Goal: Information Seeking & Learning: Learn about a topic

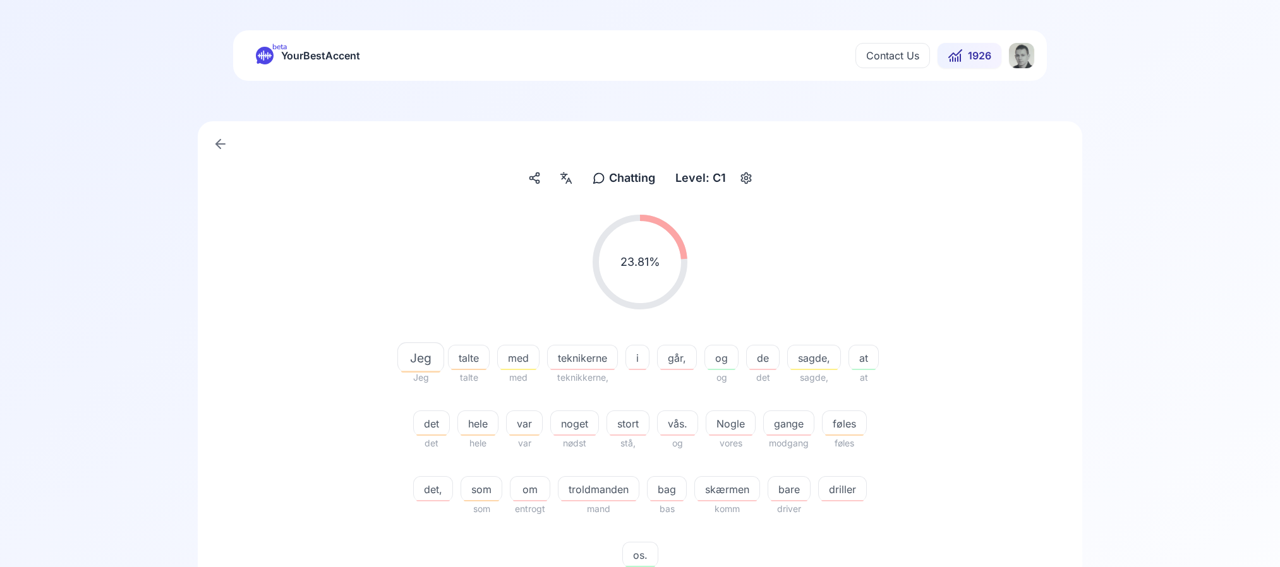
scroll to position [258, 0]
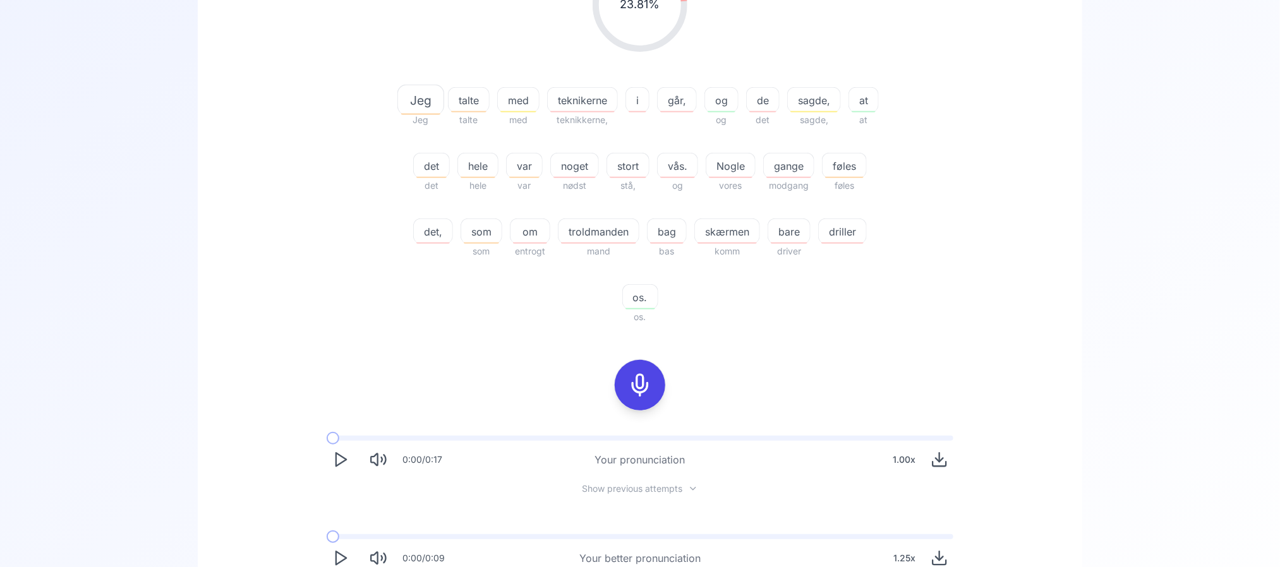
click at [336, 286] on div "23.81 % 23.81 % Jeg Jeg talte talte med med teknikerne teknikkerne, i går, og o…" at bounding box center [640, 141] width 728 height 388
click at [351, 557] on button "Play" at bounding box center [341, 559] width 28 height 28
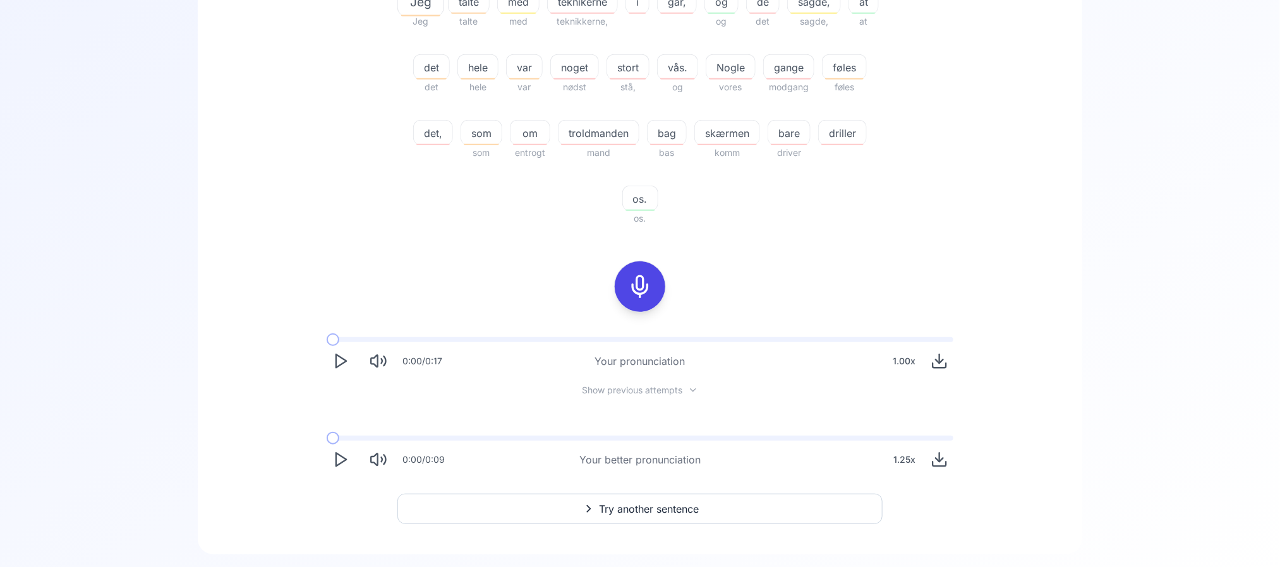
click at [639, 264] on div at bounding box center [640, 287] width 30 height 51
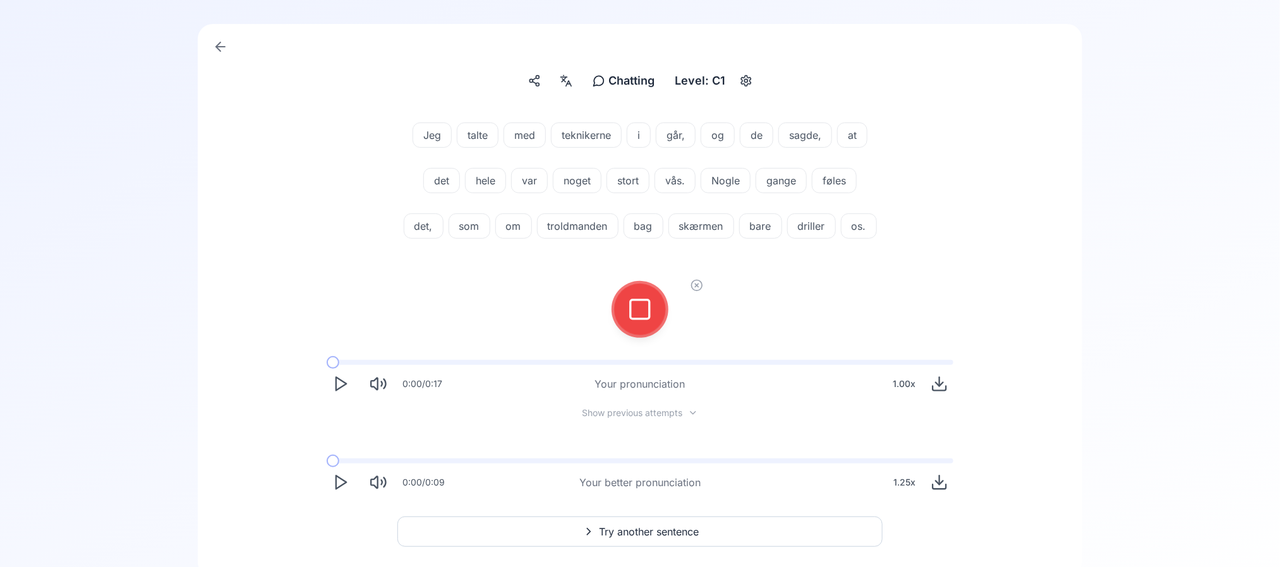
scroll to position [95, 0]
click at [656, 337] on button at bounding box center [640, 311] width 51 height 51
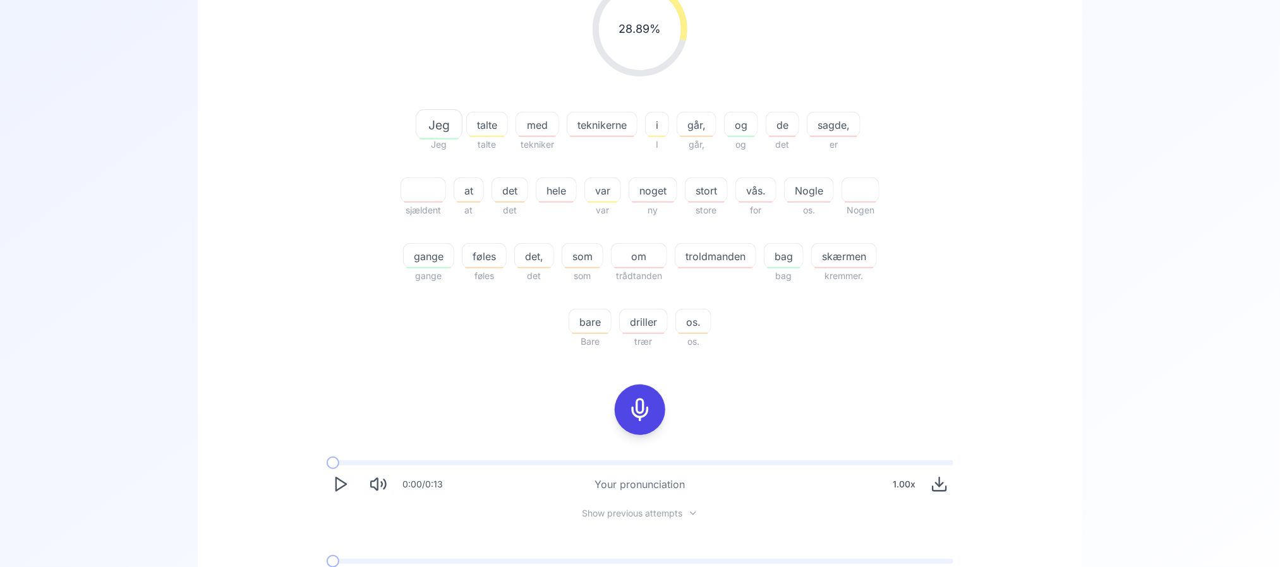
scroll to position [234, 0]
click at [634, 412] on icon at bounding box center [639, 409] width 25 height 25
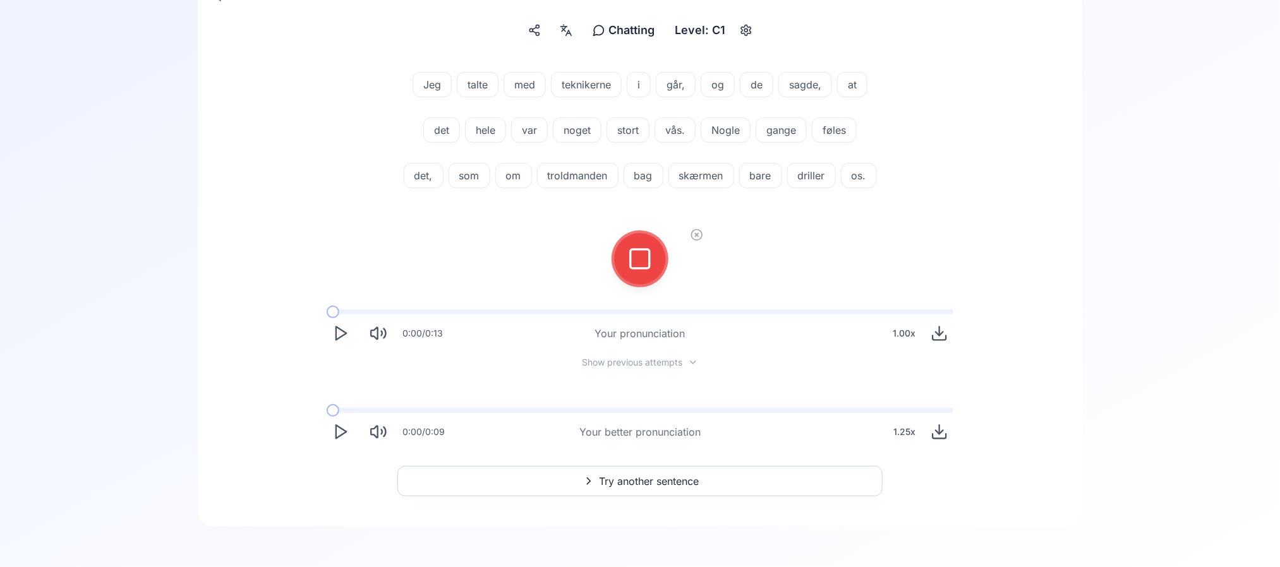
scroll to position [192, 0]
click at [643, 271] on icon at bounding box center [639, 258] width 25 height 25
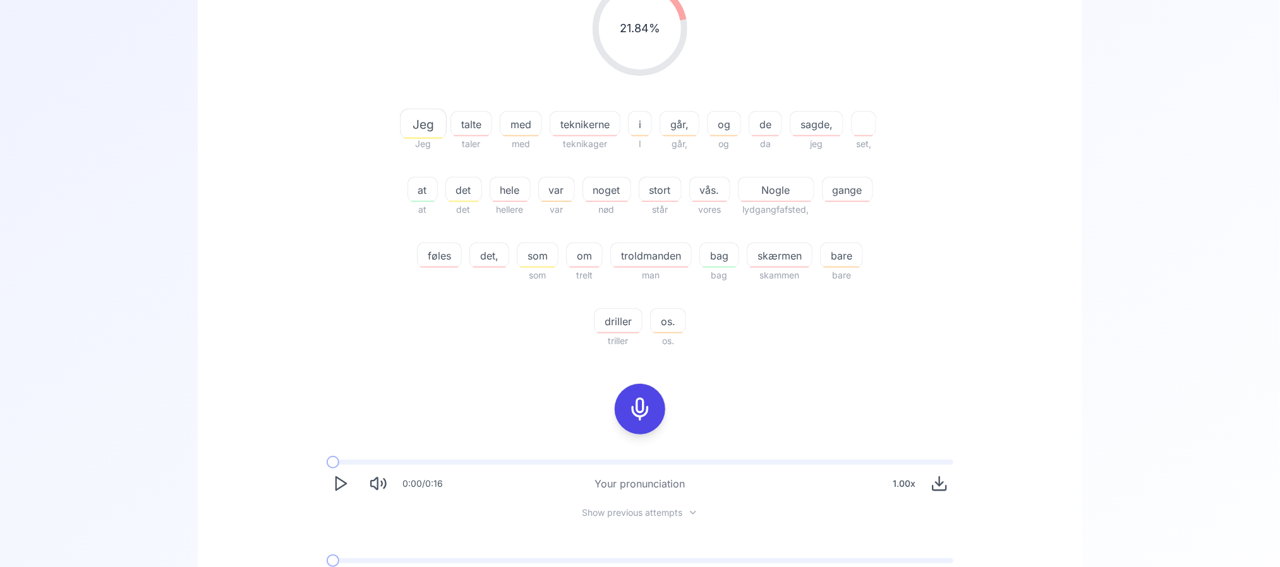
click at [642, 430] on div at bounding box center [640, 409] width 30 height 51
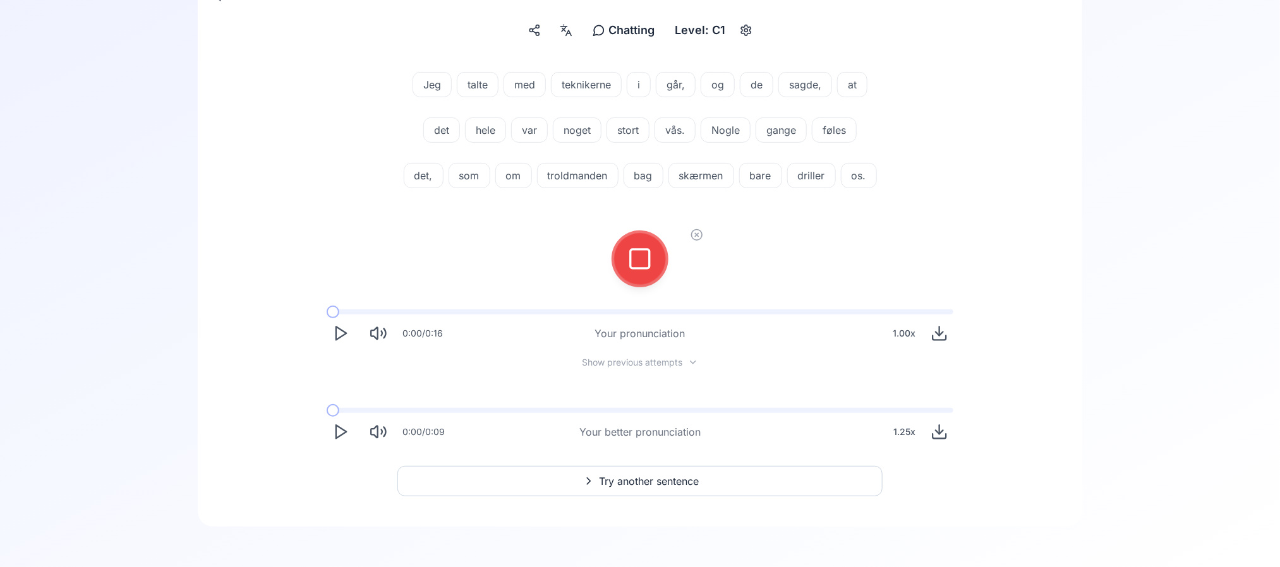
scroll to position [192, 0]
click at [658, 273] on button at bounding box center [640, 259] width 51 height 51
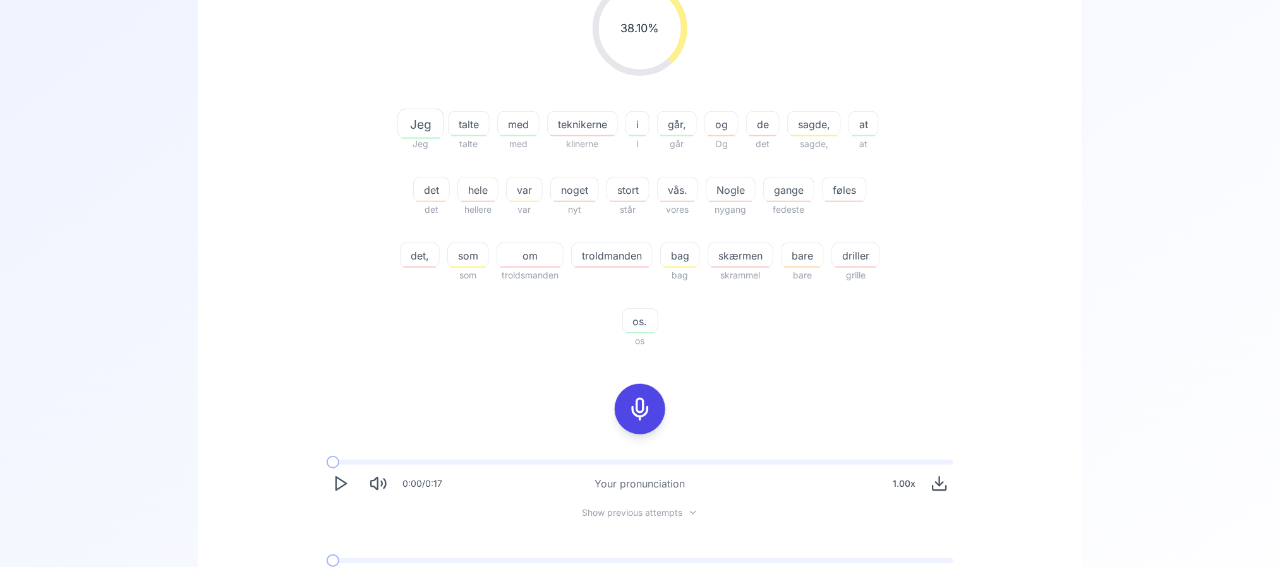
click at [840, 117] on span "sagde," at bounding box center [814, 124] width 52 height 15
click at [766, 190] on button at bounding box center [763, 197] width 25 height 25
click at [764, 217] on button at bounding box center [763, 227] width 25 height 25
click at [1013, 57] on div "38.10 % 38.10 % Jeg Jeg talte talte med med teknikerne klinerne i I går, går og…" at bounding box center [640, 288] width 824 height 635
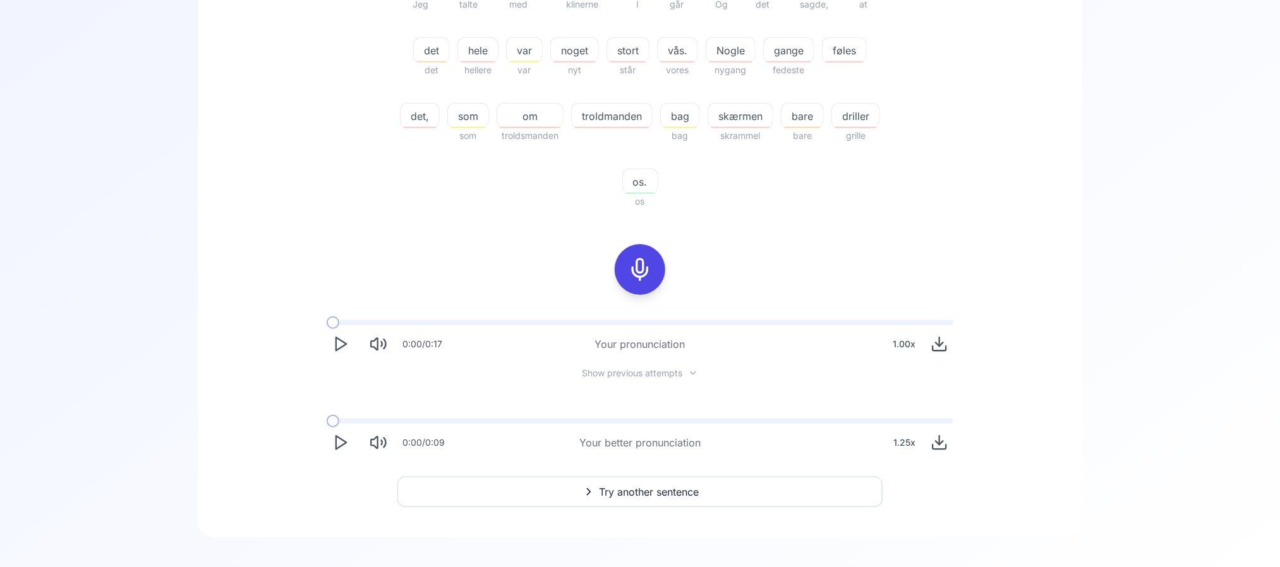
scroll to position [376, 0]
click at [343, 450] on button "Play" at bounding box center [341, 440] width 28 height 28
click at [343, 450] on button "Pause" at bounding box center [341, 440] width 28 height 28
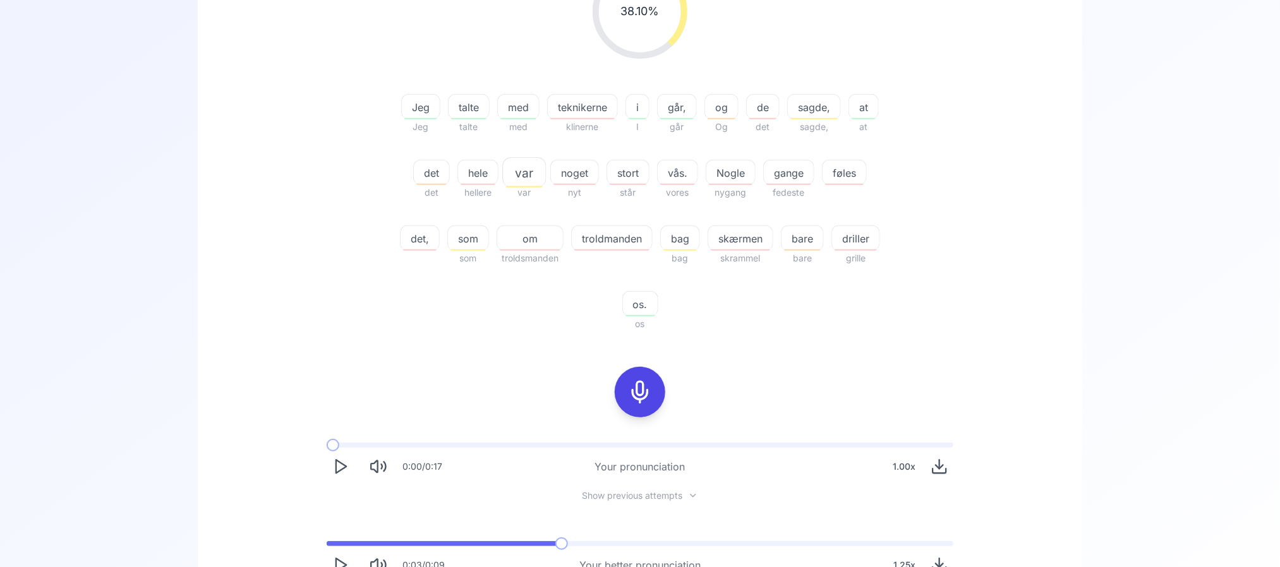
scroll to position [250, 0]
click at [652, 239] on span "troldmanden" at bounding box center [612, 239] width 80 height 15
click at [378, 347] on div "38.10 % 38.10 % Jeg Jeg talte talte med med teknikerne klinerne i I går, går og…" at bounding box center [640, 272] width 824 height 635
click at [773, 239] on span "skærmen" at bounding box center [740, 239] width 64 height 15
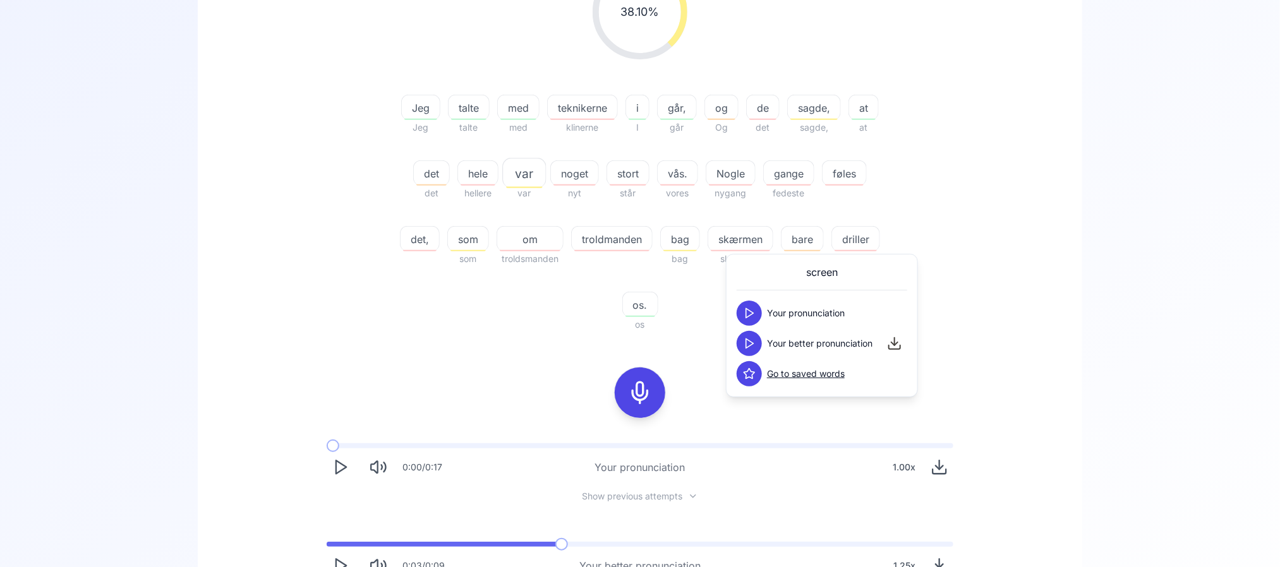
click at [743, 337] on icon at bounding box center [749, 343] width 13 height 13
click at [980, 186] on div "38.10 % 38.10 % Jeg Jeg talte talte med med teknikerne klinerne i I går, går og…" at bounding box center [640, 149] width 728 height 388
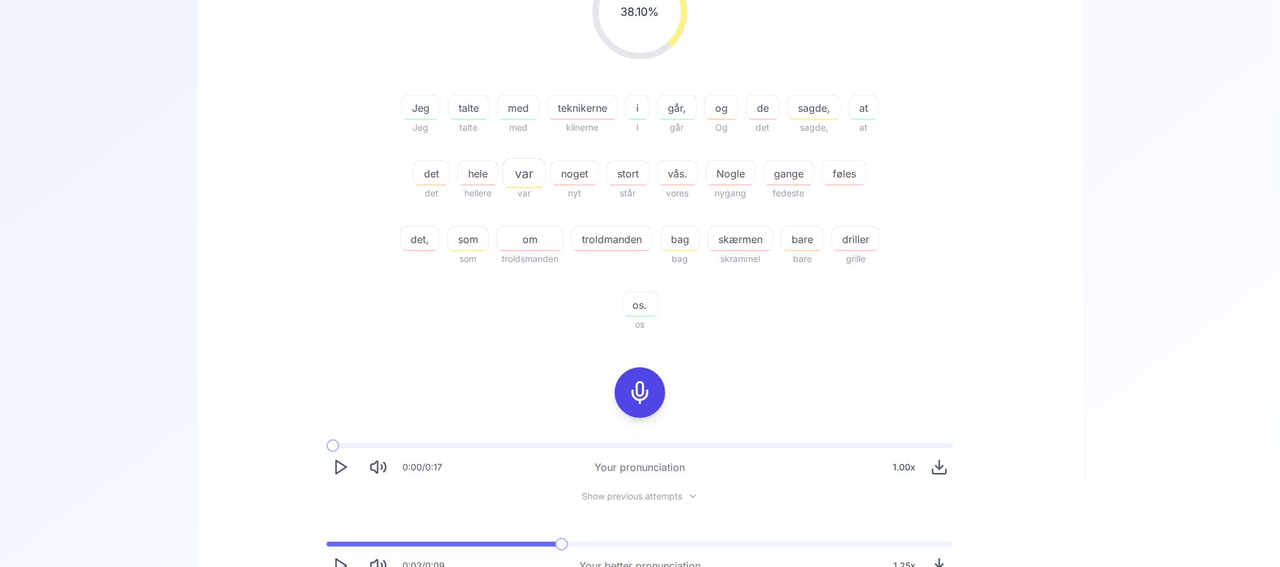
click at [831, 251] on div "driller" at bounding box center [855, 238] width 49 height 25
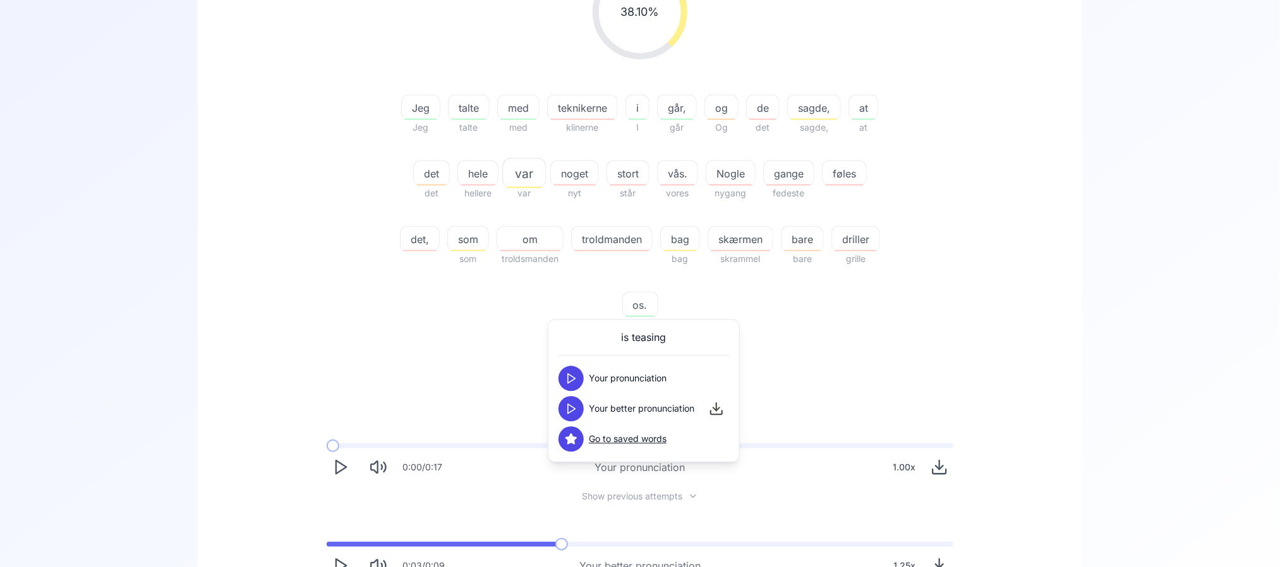
click at [565, 400] on button at bounding box center [570, 409] width 25 height 25
click at [374, 292] on div "38.10 % 38.10 % Jeg Jeg talte talte med med teknikerne klinerne i I går, går og…" at bounding box center [640, 149] width 728 height 388
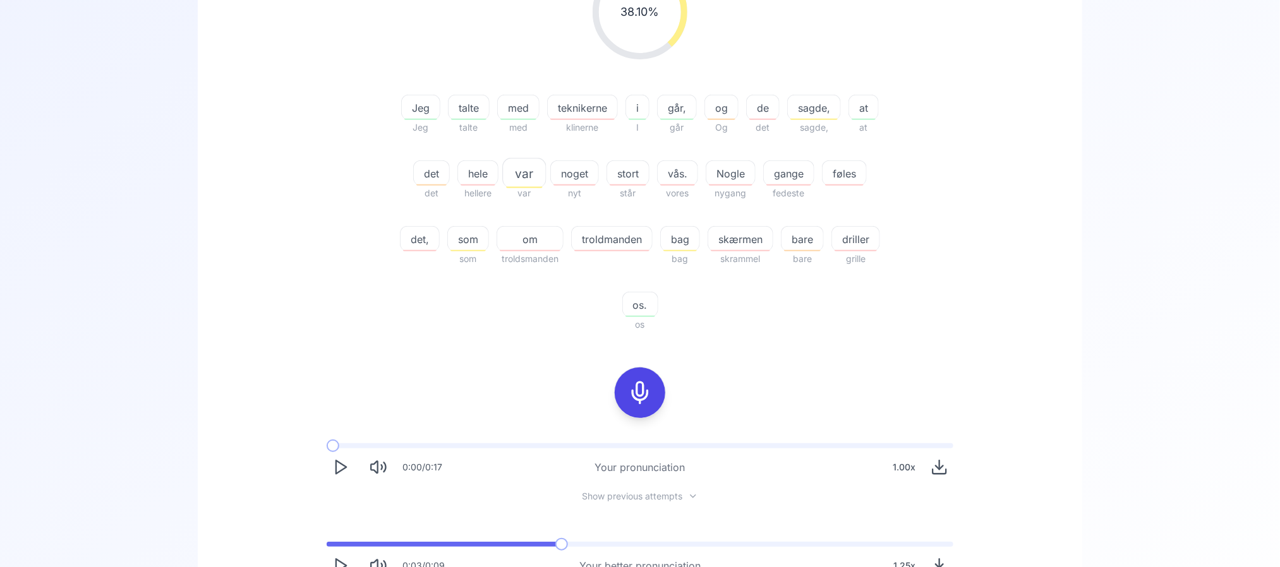
click at [615, 394] on div at bounding box center [639, 392] width 101 height 81
click at [660, 380] on button at bounding box center [640, 393] width 51 height 51
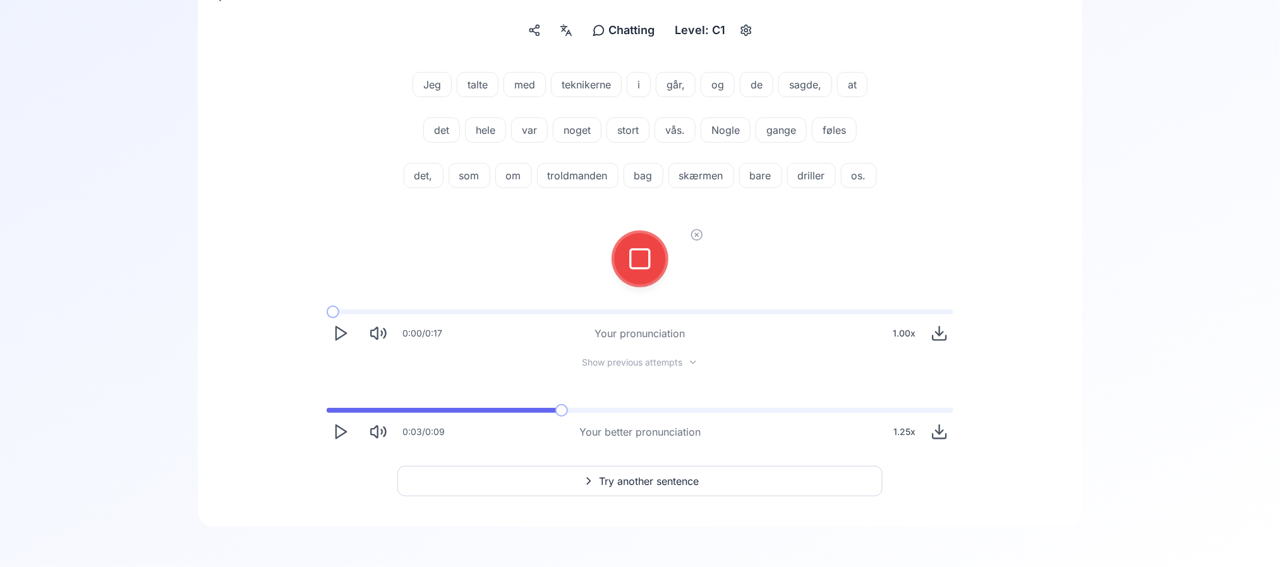
click at [663, 277] on div at bounding box center [639, 258] width 111 height 111
click at [641, 250] on icon at bounding box center [639, 258] width 25 height 25
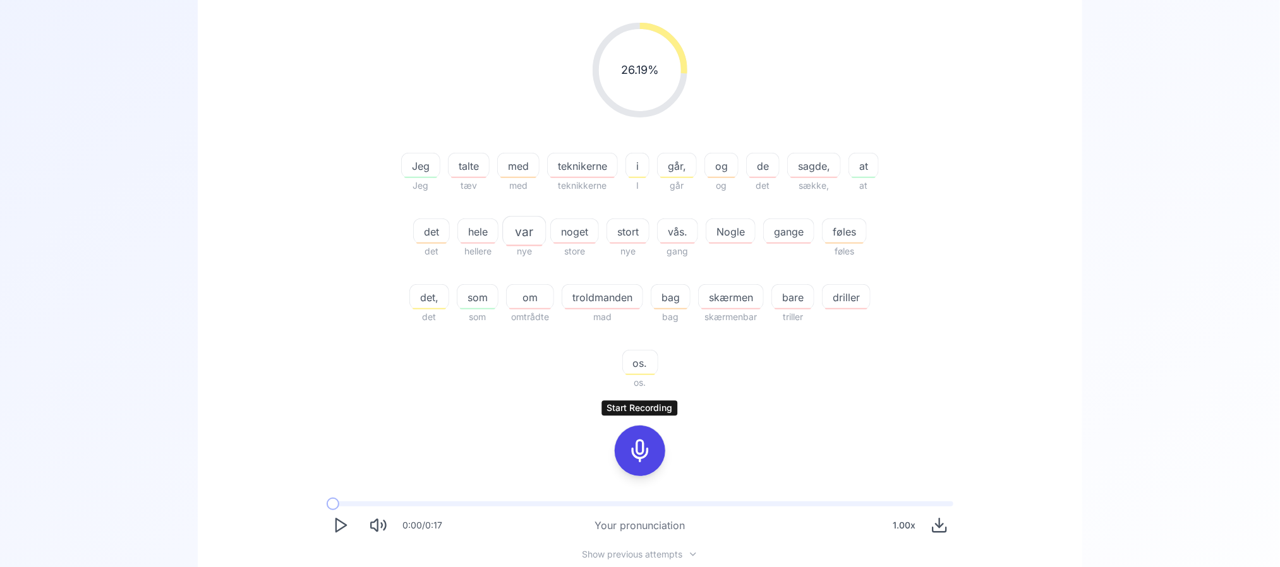
click at [1170, 214] on div "Chatting Chatting Level: C1 26.19 % 26.19 % Jeg Jeg talte tæv med med teknikern…" at bounding box center [640, 324] width 1280 height 870
click at [637, 455] on icon at bounding box center [639, 450] width 25 height 25
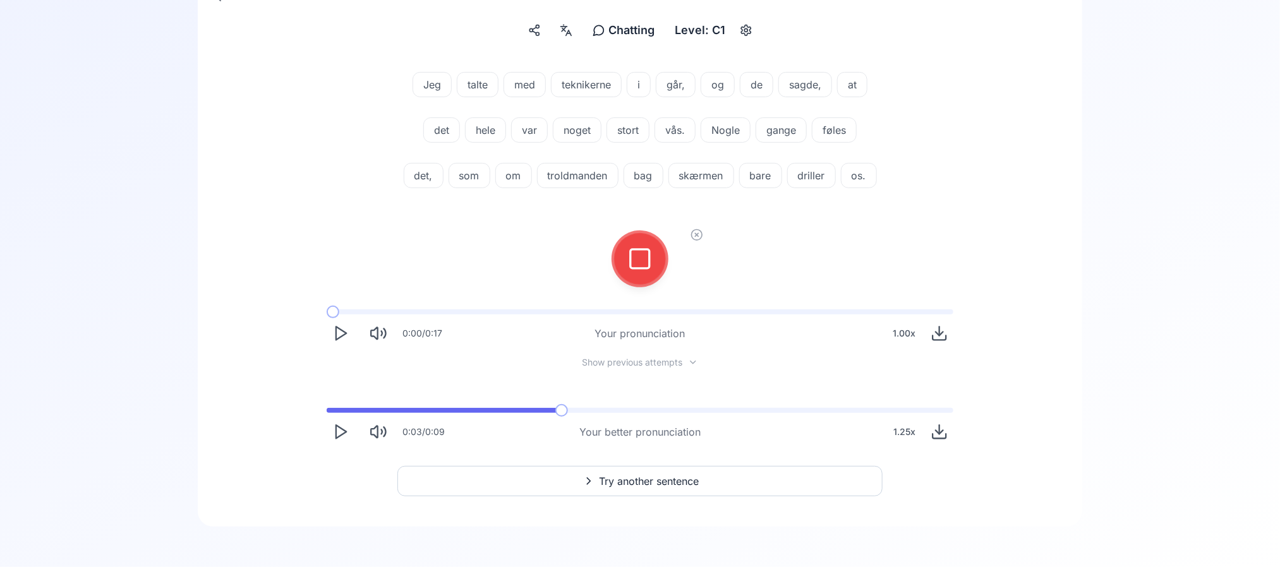
click at [641, 255] on icon at bounding box center [639, 258] width 25 height 25
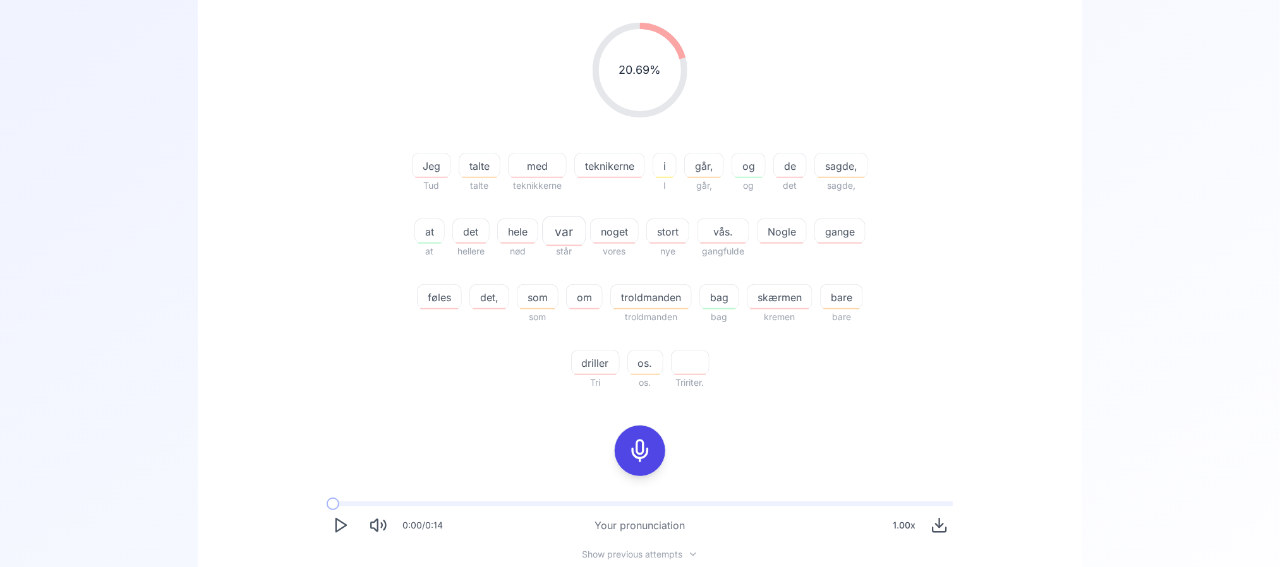
click at [629, 442] on icon at bounding box center [639, 450] width 25 height 25
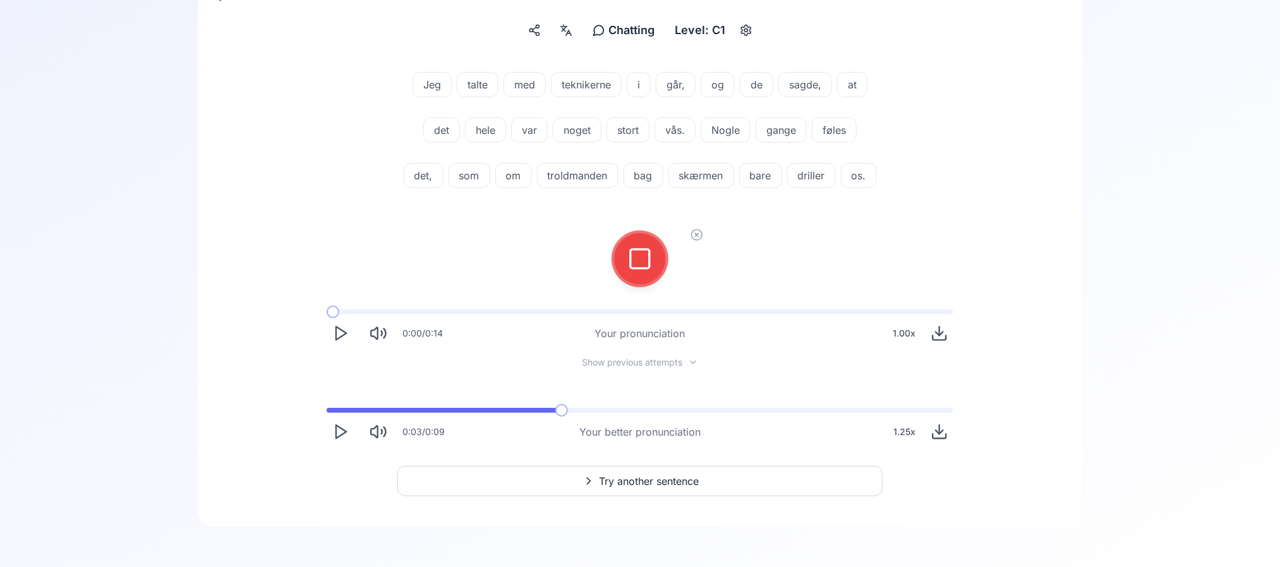
click at [656, 258] on button at bounding box center [640, 259] width 51 height 51
